Goal: Find contact information: Find contact information

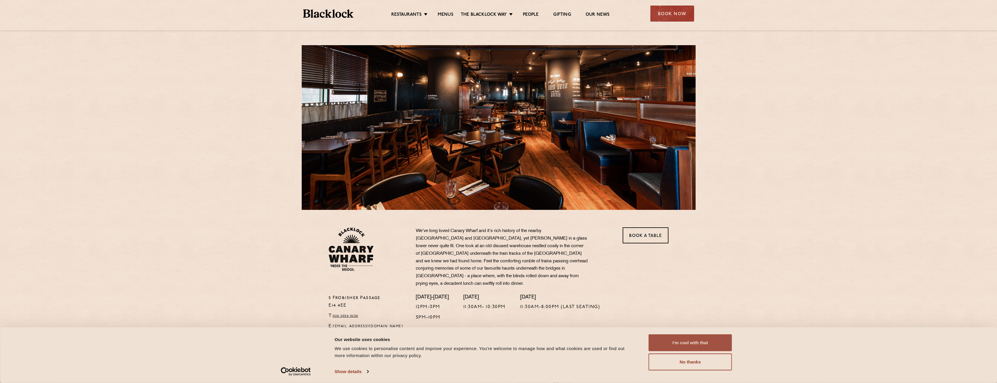
click at [693, 345] on button "I'm cool with that" at bounding box center [690, 343] width 83 height 17
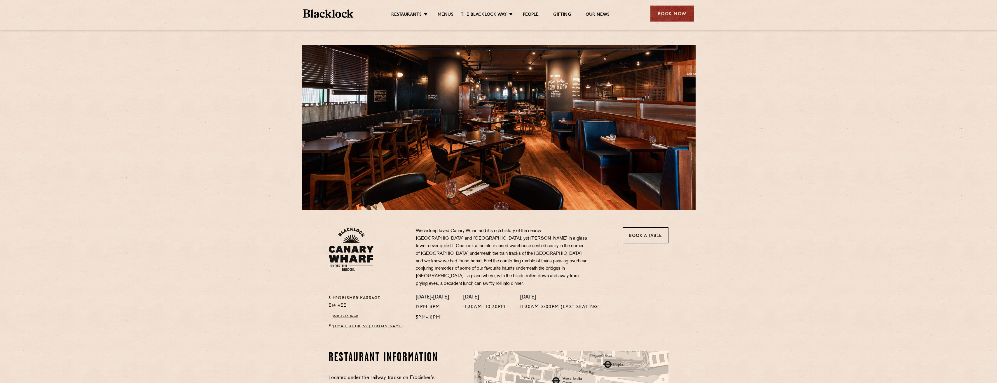
click at [670, 17] on div "Book Now" at bounding box center [672, 14] width 44 height 16
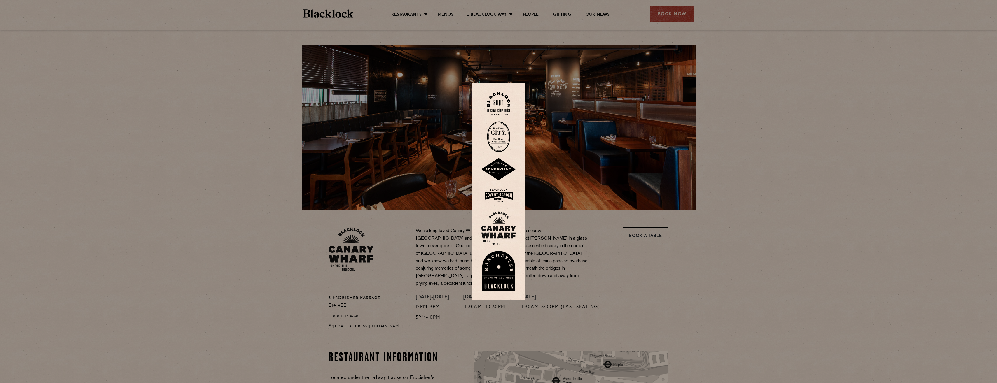
click at [503, 226] on img at bounding box center [498, 229] width 35 height 34
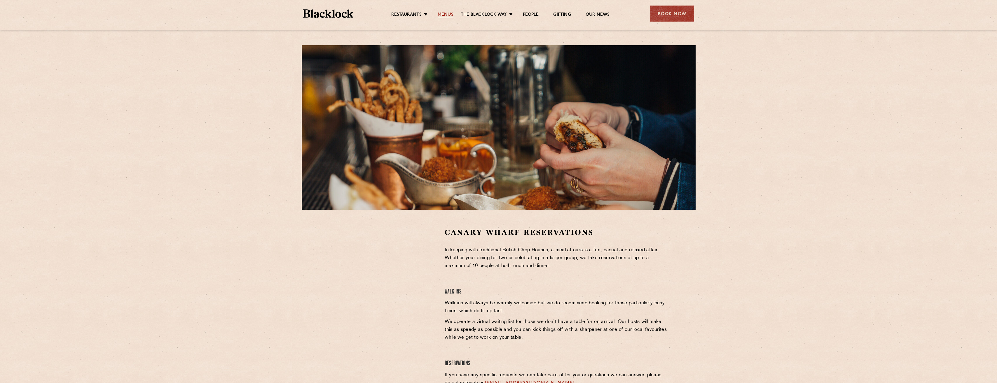
click at [446, 14] on link "Menus" at bounding box center [446, 15] width 16 height 6
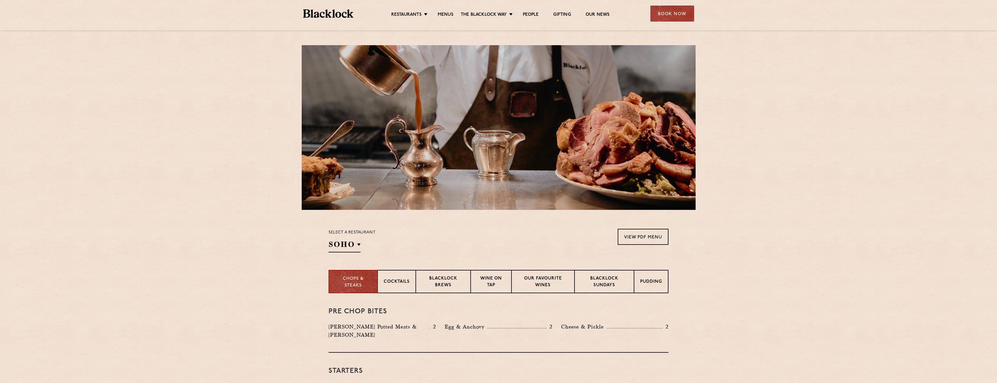
click at [347, 15] on img at bounding box center [328, 13] width 50 height 8
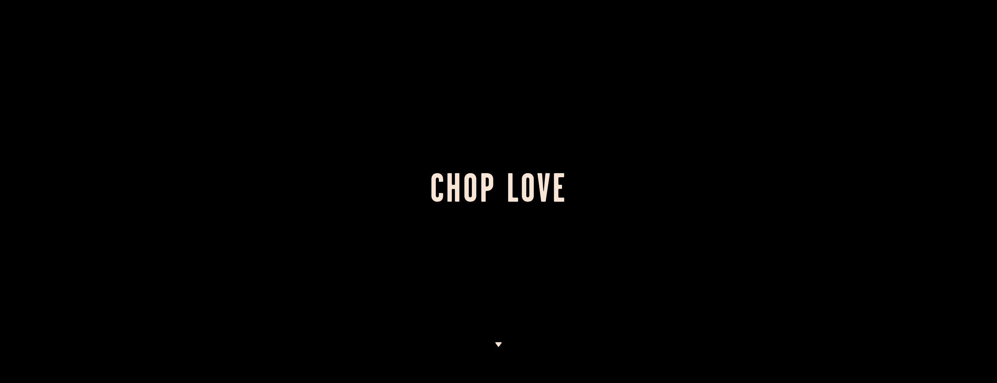
click at [496, 343] on img at bounding box center [498, 345] width 7 height 5
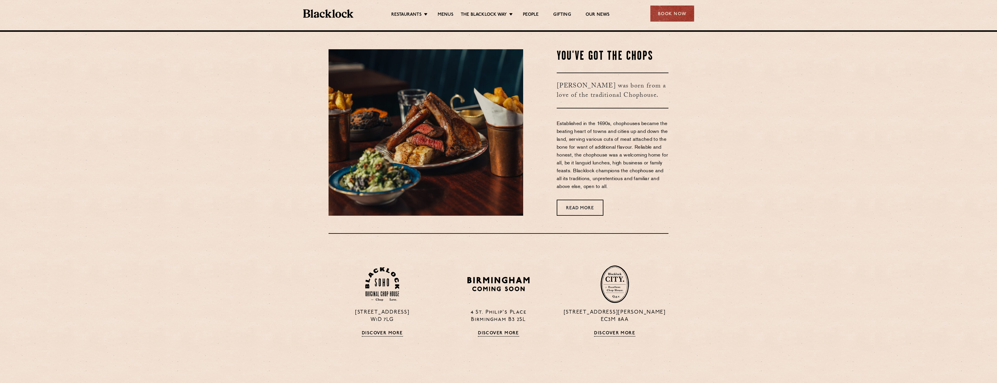
scroll to position [353, 0]
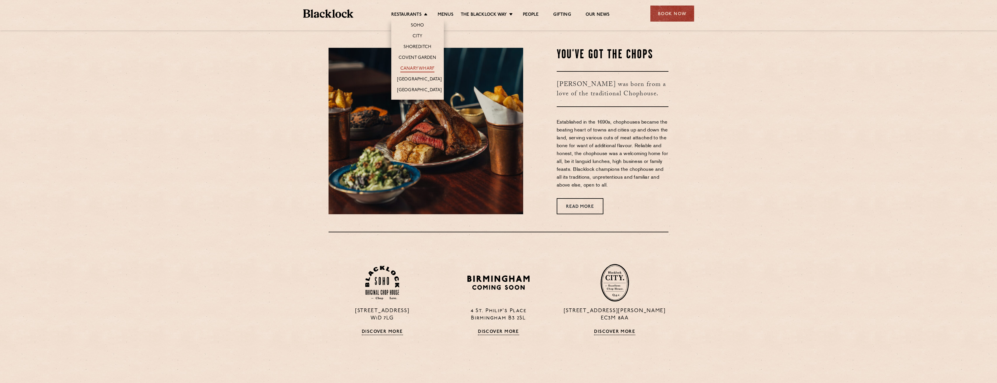
click at [416, 66] on link "Canary Wharf" at bounding box center [417, 69] width 34 height 6
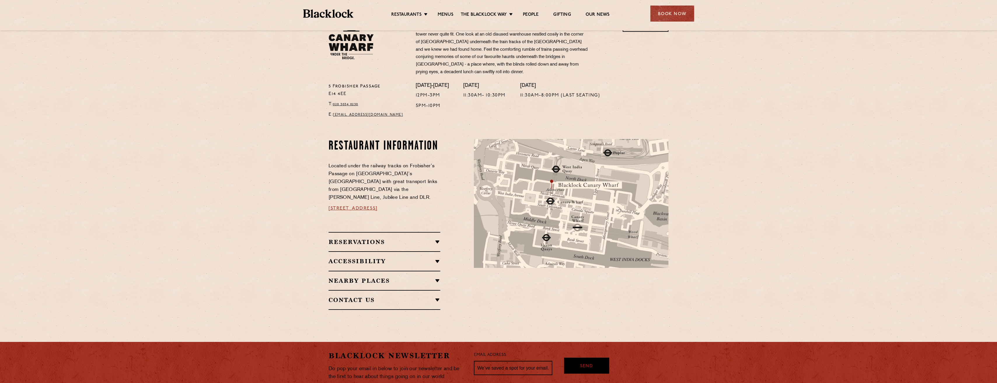
scroll to position [282, 0]
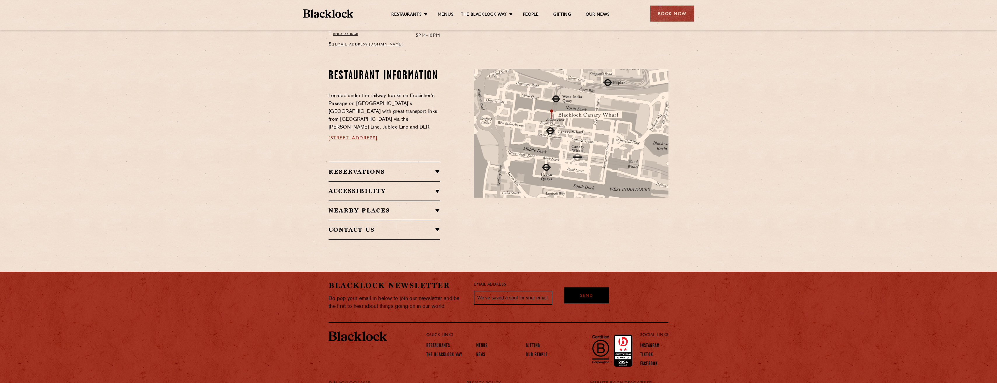
click at [439, 168] on h2 "Reservations" at bounding box center [385, 171] width 112 height 7
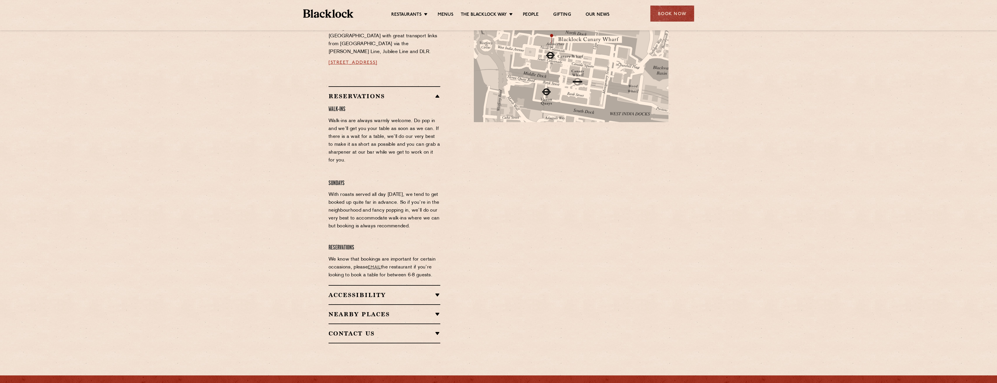
scroll to position [358, 0]
click at [378, 256] on p "We know that bookings are important for certain occasions, please email the res…" at bounding box center [385, 268] width 112 height 24
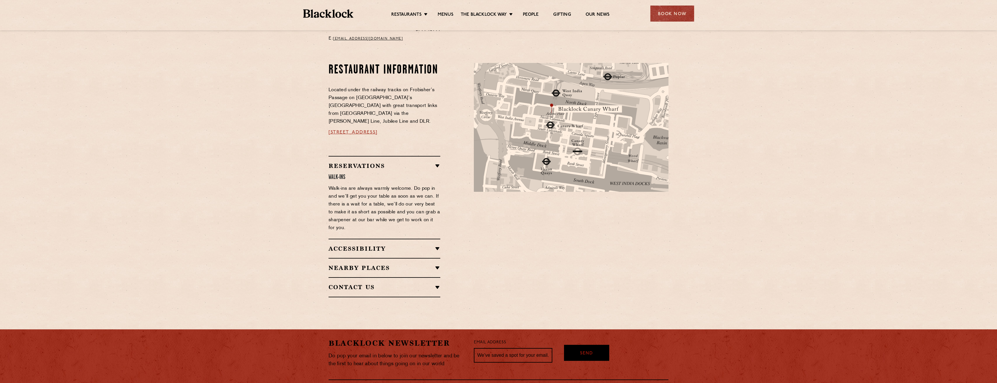
scroll to position [282, 0]
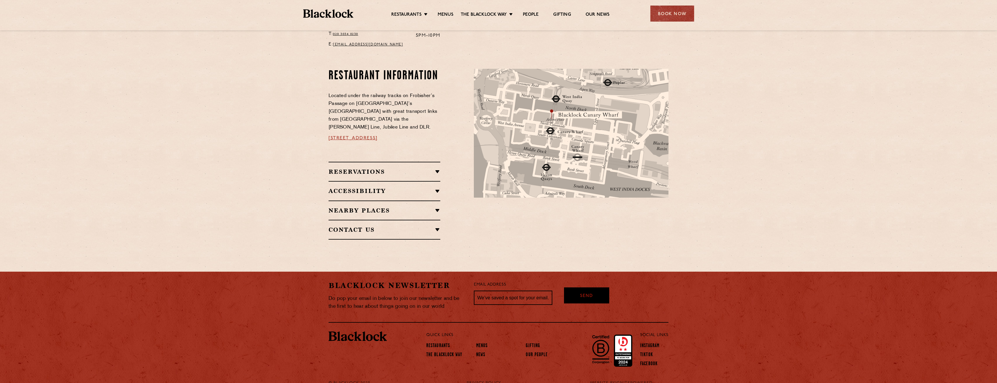
click at [436, 226] on h2 "Contact Us" at bounding box center [385, 229] width 112 height 7
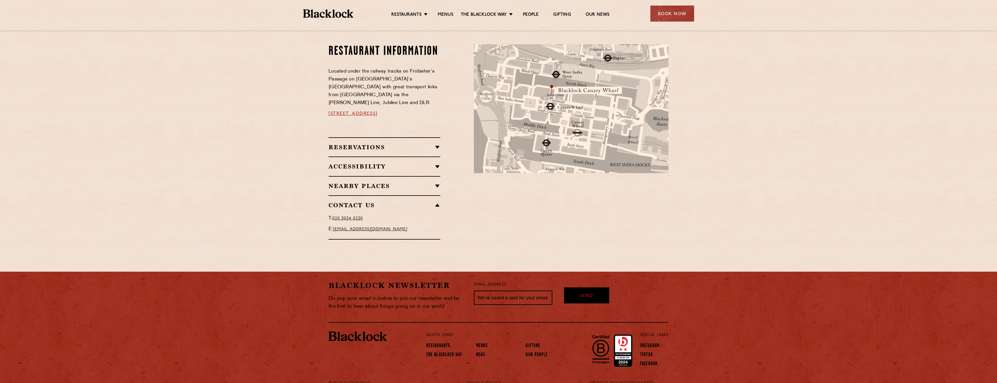
scroll to position [307, 0]
drag, startPoint x: 421, startPoint y: 215, endPoint x: 336, endPoint y: 214, distance: 84.6
click at [336, 225] on p "E: canarywharf@theblacklock.com" at bounding box center [385, 229] width 112 height 8
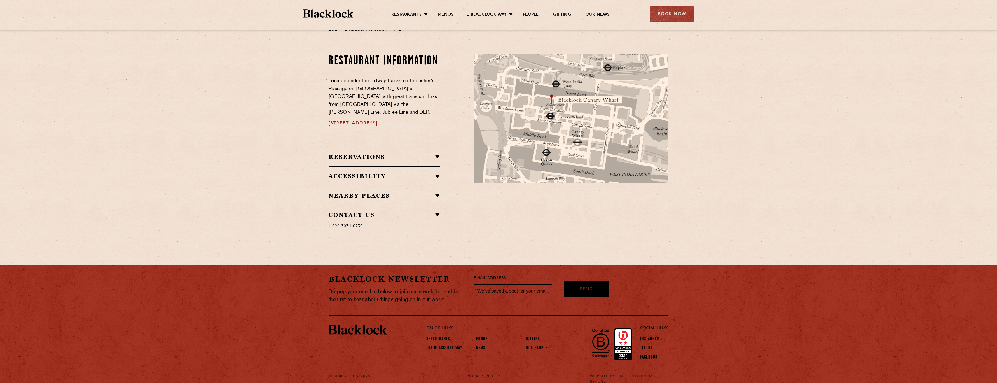
scroll to position [282, 0]
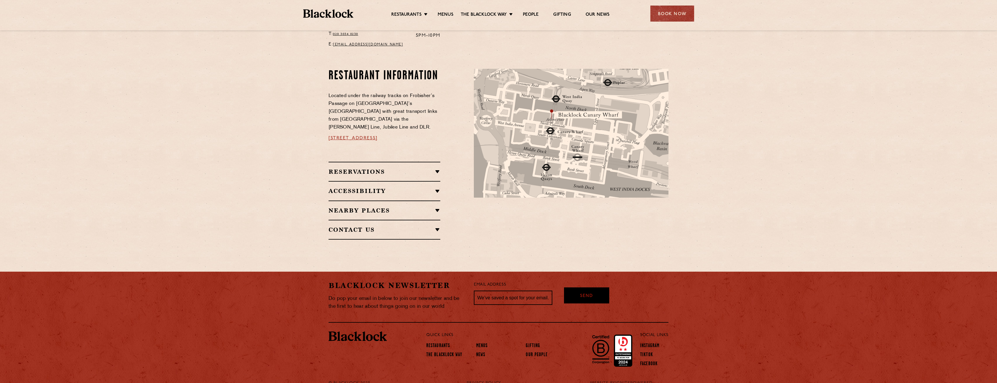
copy span "[EMAIL_ADDRESS][DOMAIN_NAME]"
click at [437, 226] on h2 "Contact Us" at bounding box center [385, 229] width 112 height 7
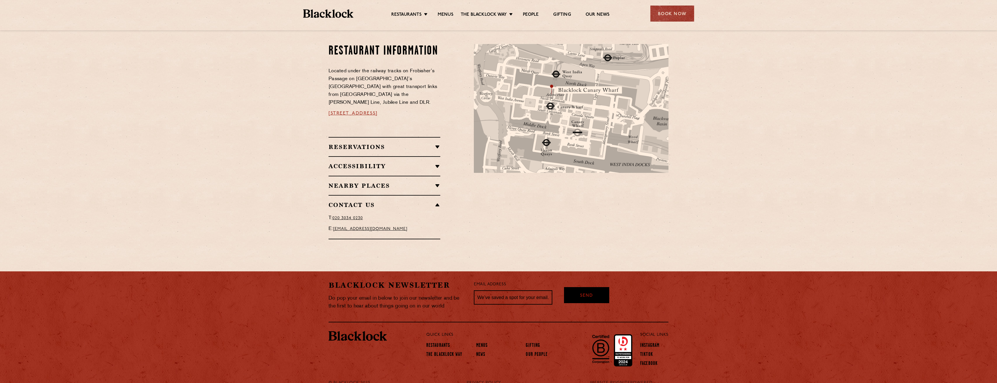
scroll to position [307, 0]
drag, startPoint x: 425, startPoint y: 215, endPoint x: 336, endPoint y: 216, distance: 89.3
click at [336, 225] on p "E: canarywharf@theblacklock.com" at bounding box center [385, 229] width 112 height 8
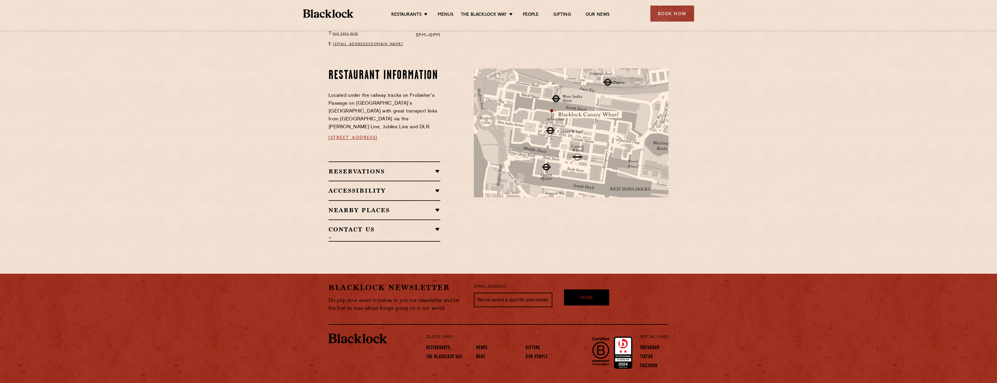
scroll to position [282, 0]
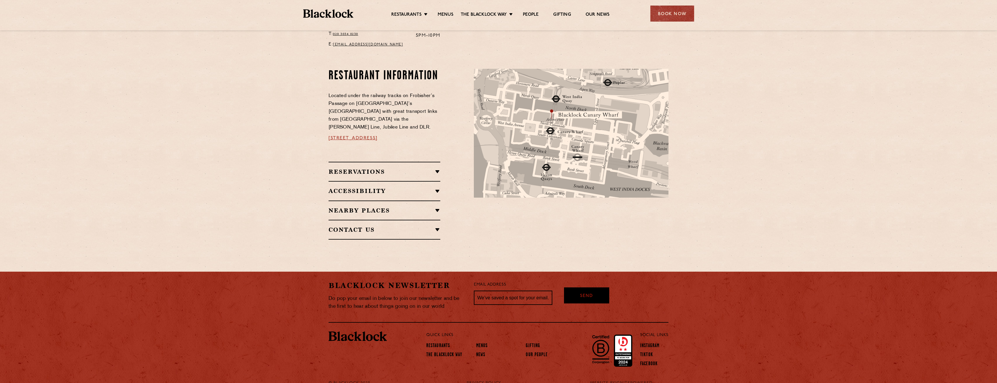
click at [438, 226] on h2 "Contact Us" at bounding box center [385, 229] width 112 height 7
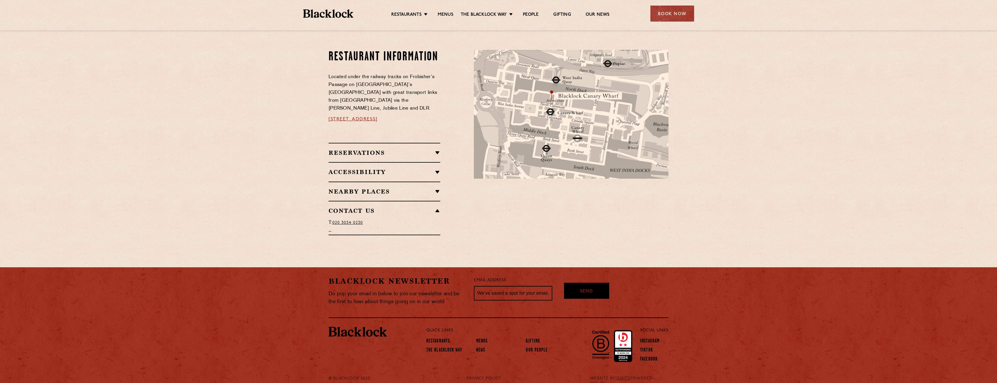
scroll to position [307, 0]
